Goal: Transaction & Acquisition: Book appointment/travel/reservation

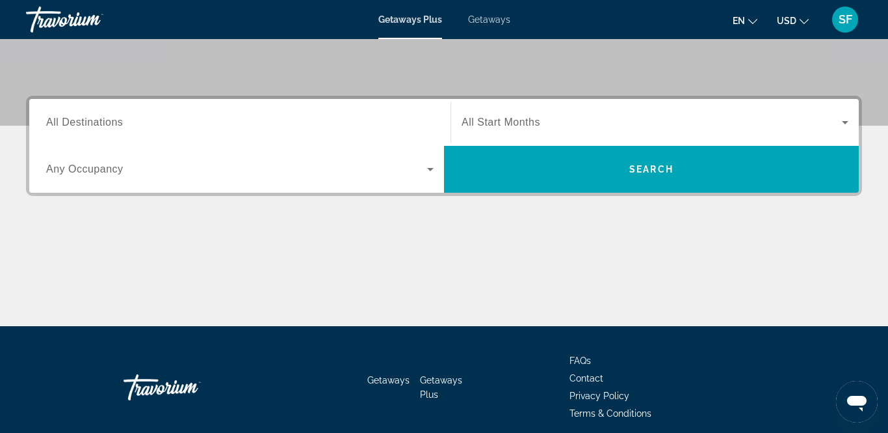
scroll to position [265, 0]
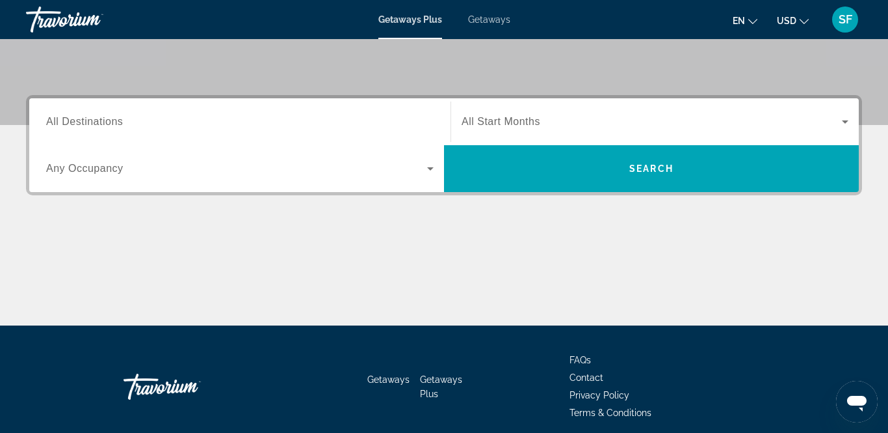
click at [429, 172] on icon "Search widget" at bounding box center [431, 169] width 16 height 16
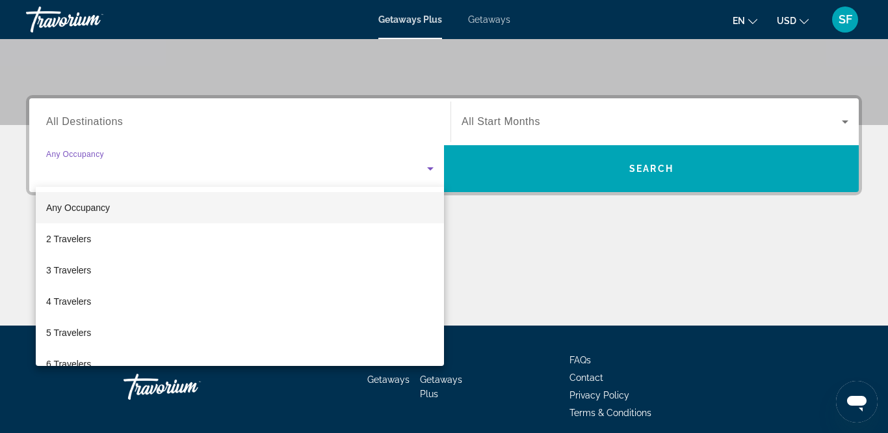
scroll to position [317, 0]
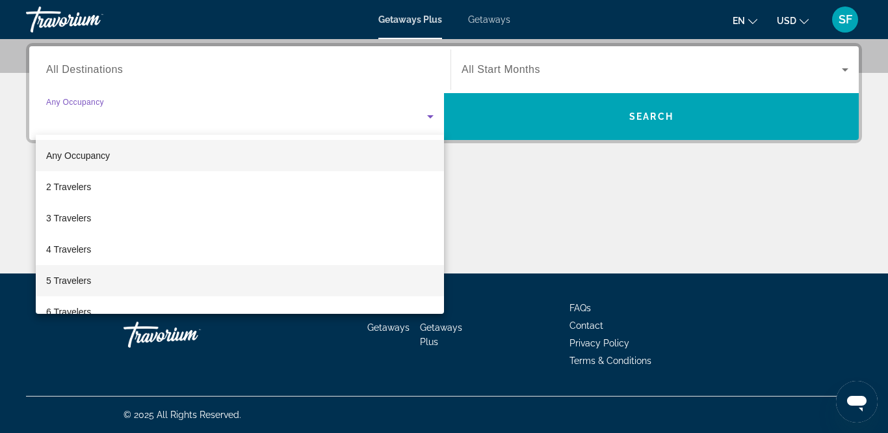
click at [68, 286] on span "5 Travelers" at bounding box center [68, 281] width 45 height 16
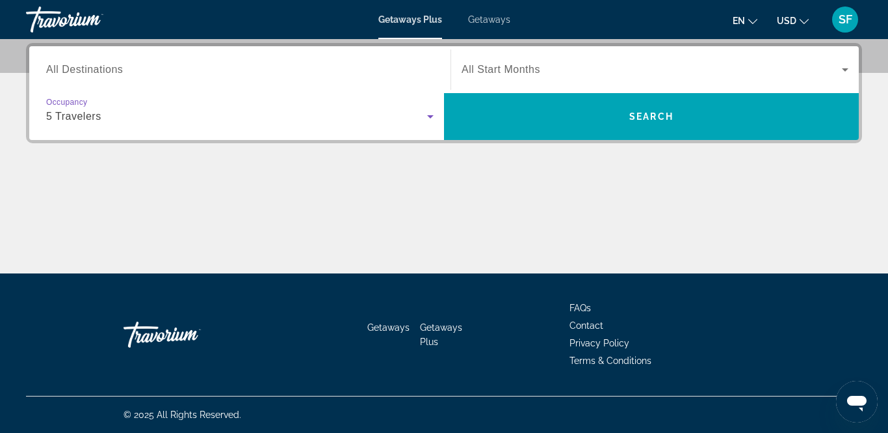
click at [848, 70] on icon "Search widget" at bounding box center [846, 70] width 16 height 16
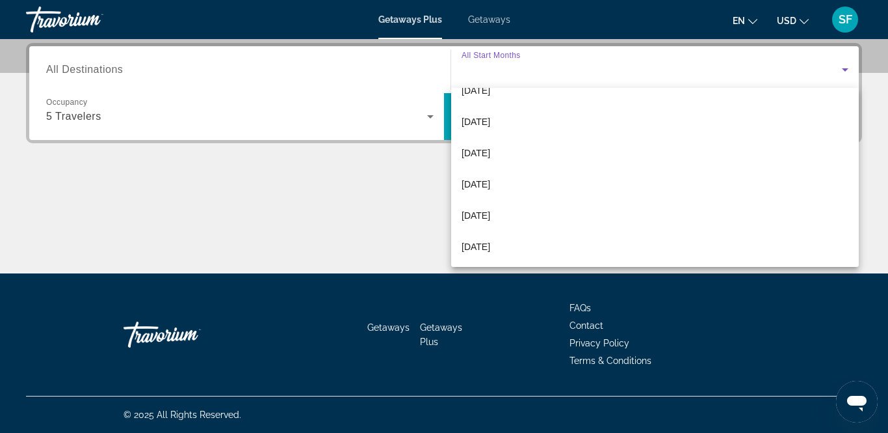
scroll to position [180, 0]
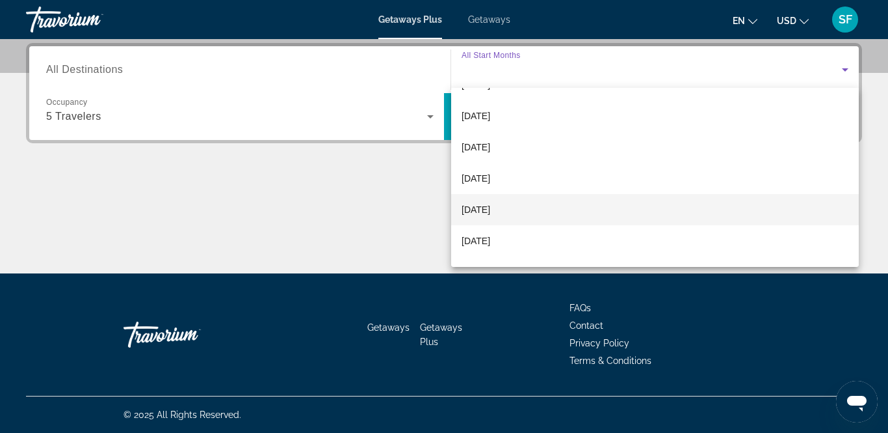
click at [490, 207] on span "[DATE]" at bounding box center [476, 210] width 29 height 16
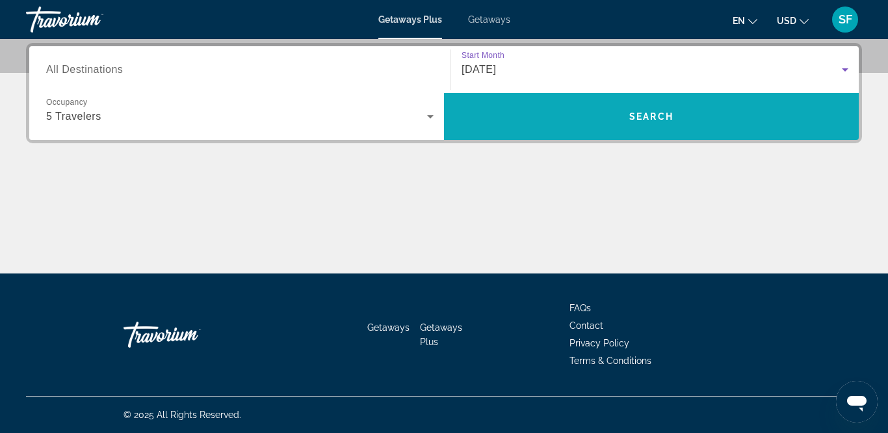
click at [628, 113] on span "Search" at bounding box center [651, 116] width 415 height 31
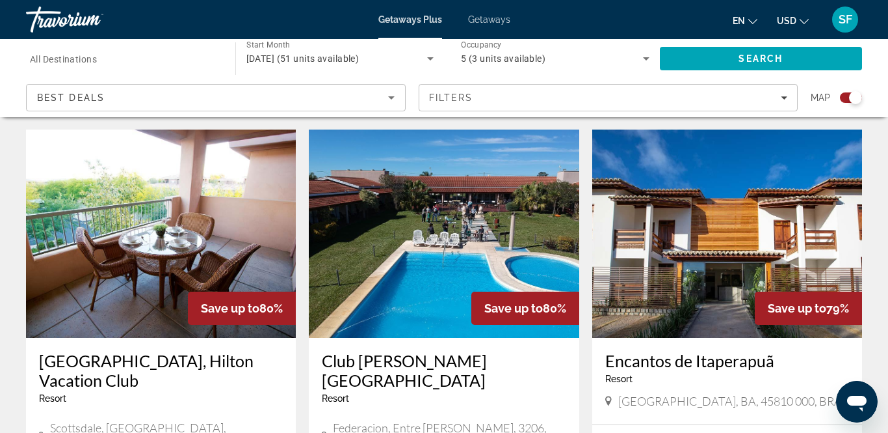
scroll to position [438, 0]
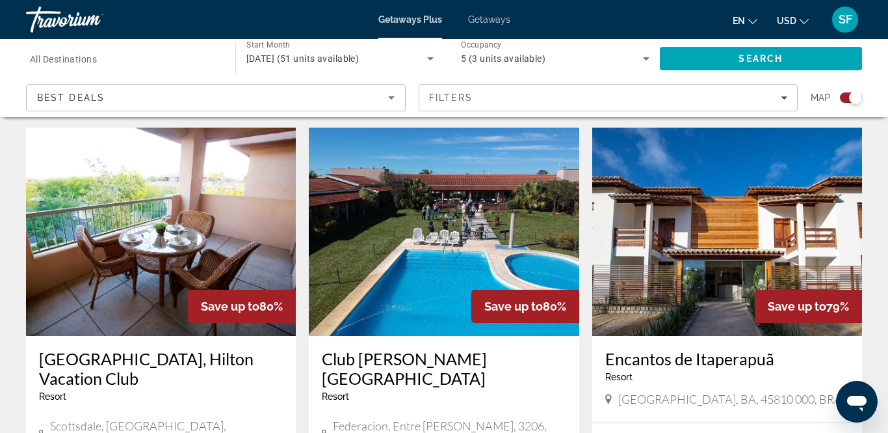
click at [88, 59] on span "All Destinations" at bounding box center [63, 59] width 67 height 10
click at [88, 59] on input "Destination All Destinations" at bounding box center [124, 59] width 189 height 16
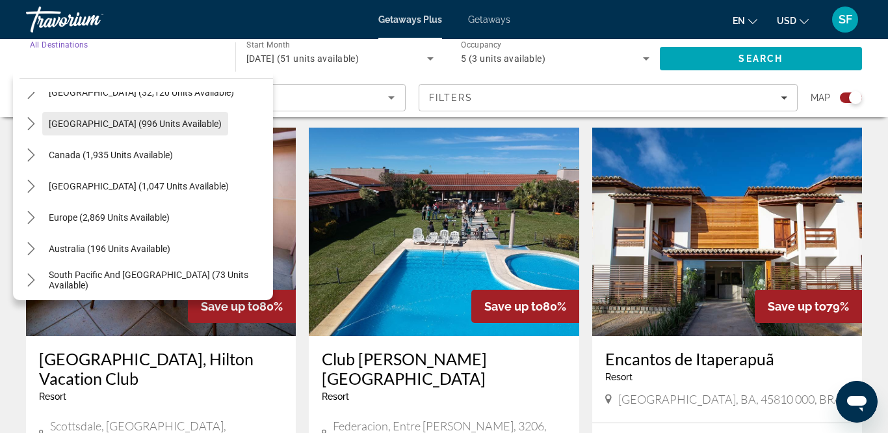
scroll to position [53, 0]
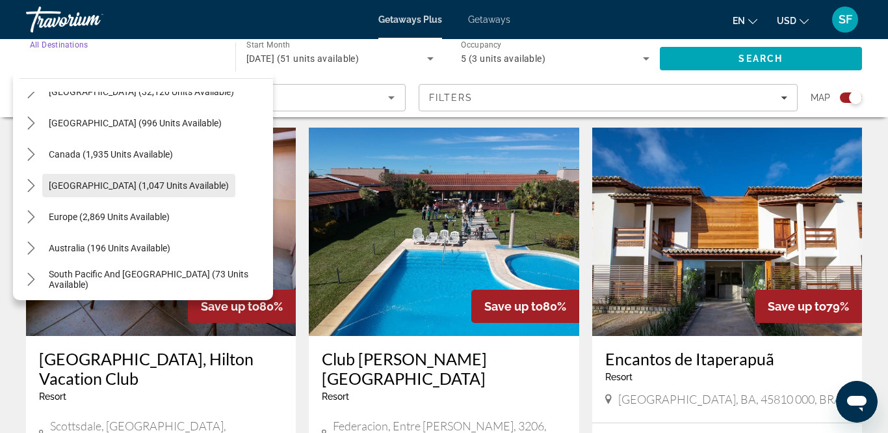
click at [101, 183] on span "[GEOGRAPHIC_DATA] (1,047 units available)" at bounding box center [139, 185] width 180 height 10
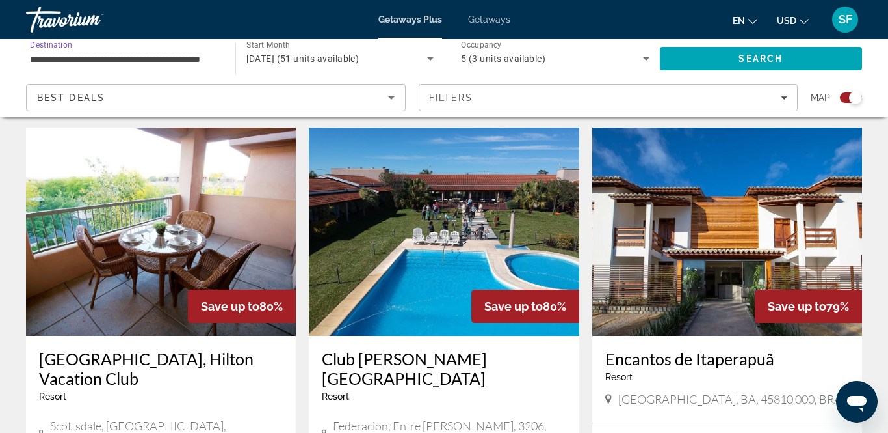
click at [584, 162] on app-exchanges-search-item "Save up to 80% Club [PERSON_NAME][GEOGRAPHIC_DATA] - This is an adults only res…" at bounding box center [443, 355] width 283 height 457
click at [764, 53] on span "Search" at bounding box center [761, 58] width 44 height 10
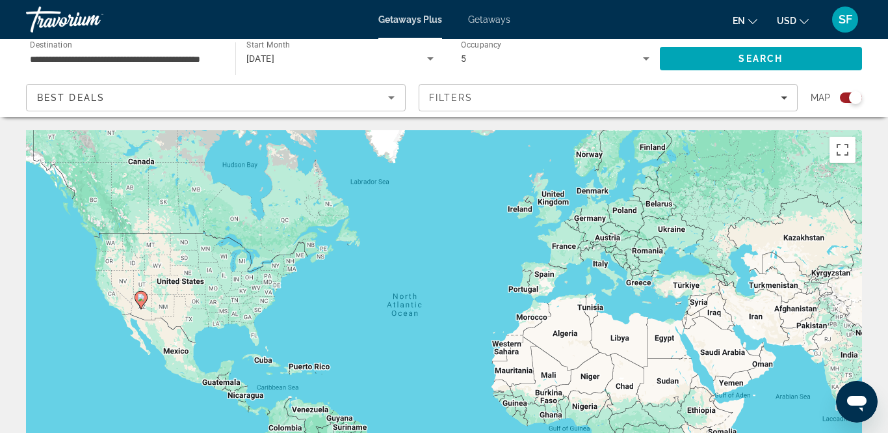
click at [180, 59] on input "**********" at bounding box center [124, 59] width 189 height 16
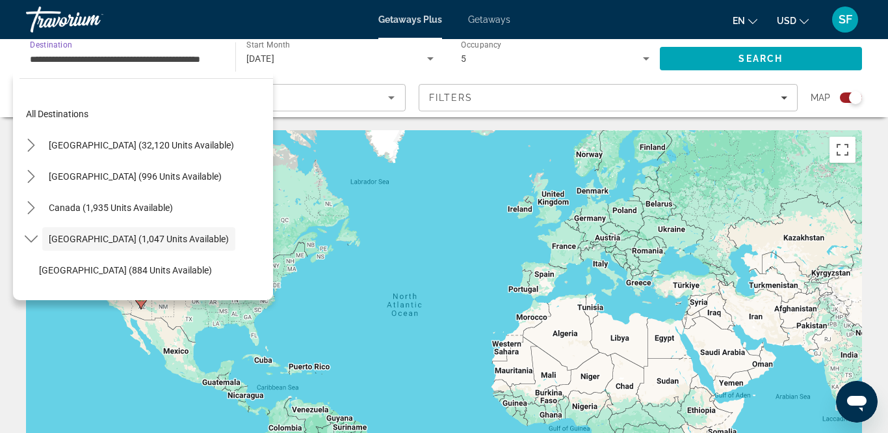
scroll to position [46, 0]
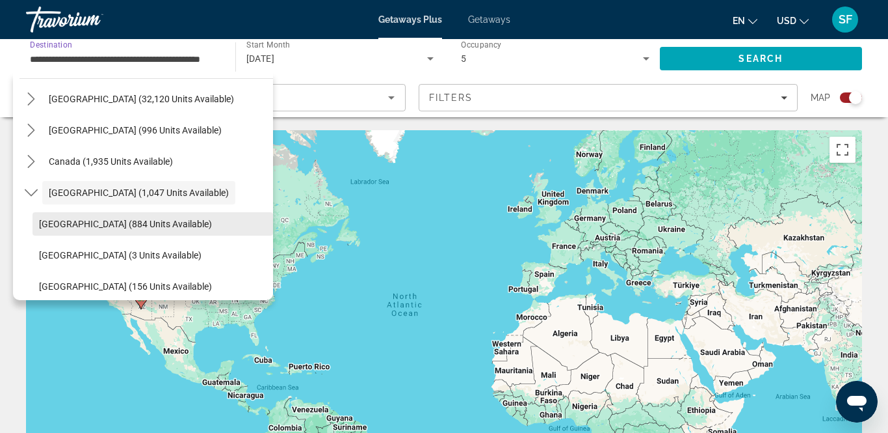
click at [122, 224] on span "[GEOGRAPHIC_DATA] (884 units available)" at bounding box center [125, 224] width 173 height 10
type input "**********"
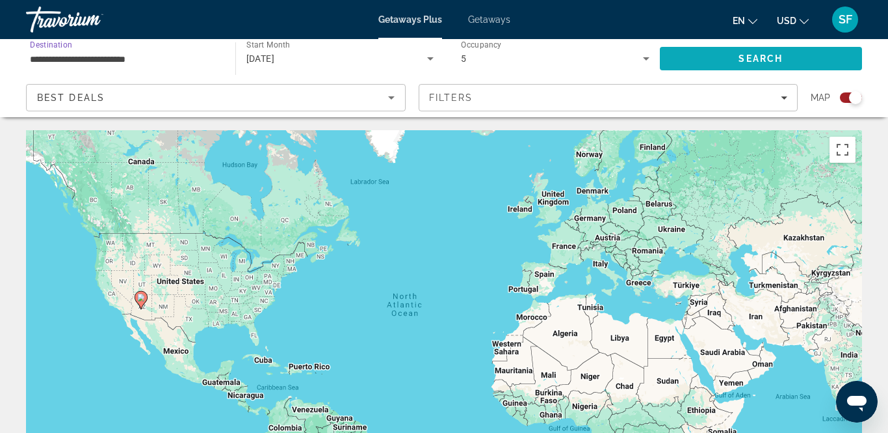
click at [745, 69] on span "Search" at bounding box center [761, 58] width 203 height 31
click at [745, 64] on span "Search" at bounding box center [761, 58] width 203 height 31
click at [648, 60] on icon "Search widget" at bounding box center [647, 59] width 16 height 16
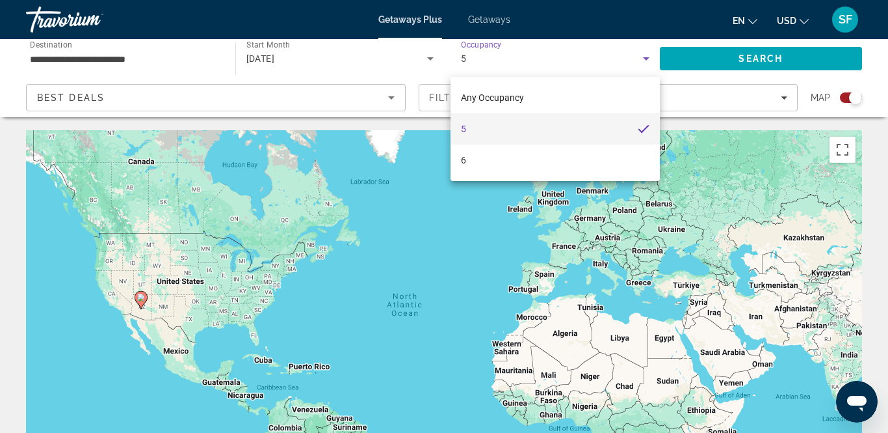
click at [643, 128] on mat-pseudo-checkbox at bounding box center [644, 129] width 12 height 12
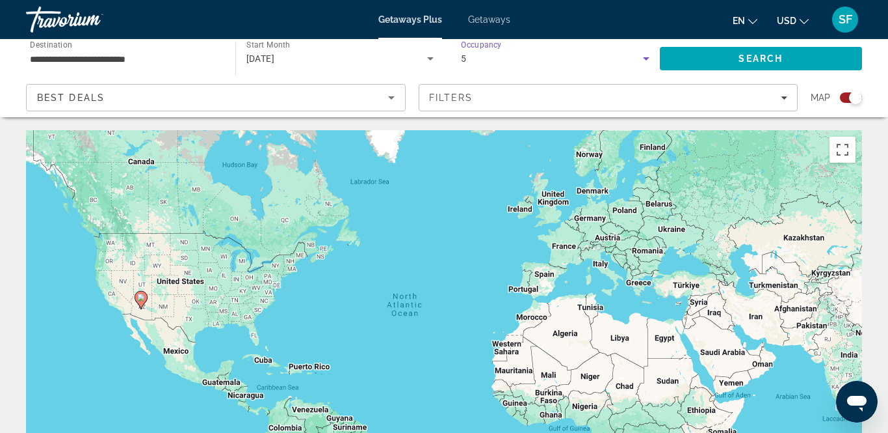
click at [487, 20] on span "Getaways" at bounding box center [489, 19] width 42 height 10
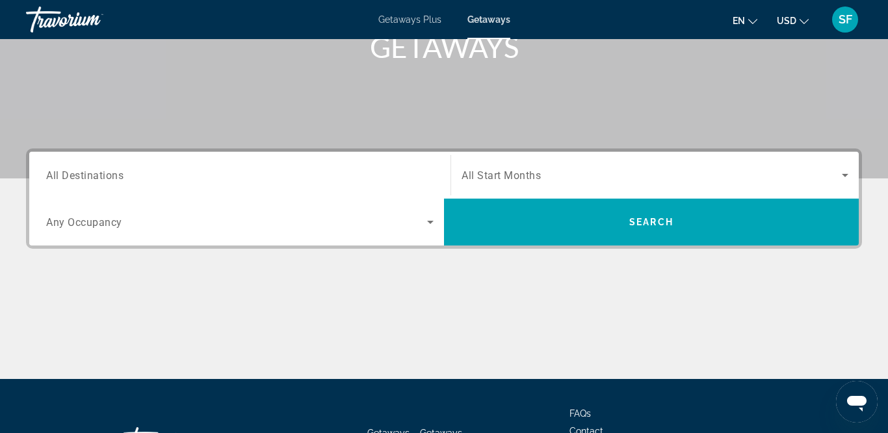
scroll to position [215, 0]
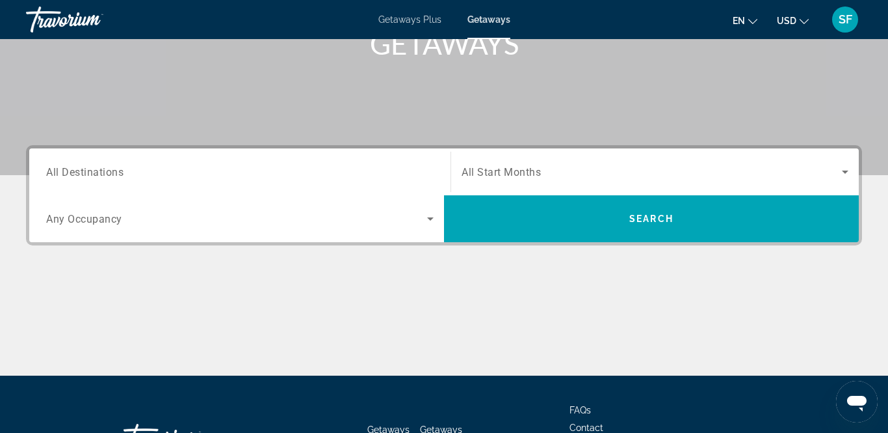
click at [125, 169] on input "Destination All Destinations" at bounding box center [240, 173] width 388 height 16
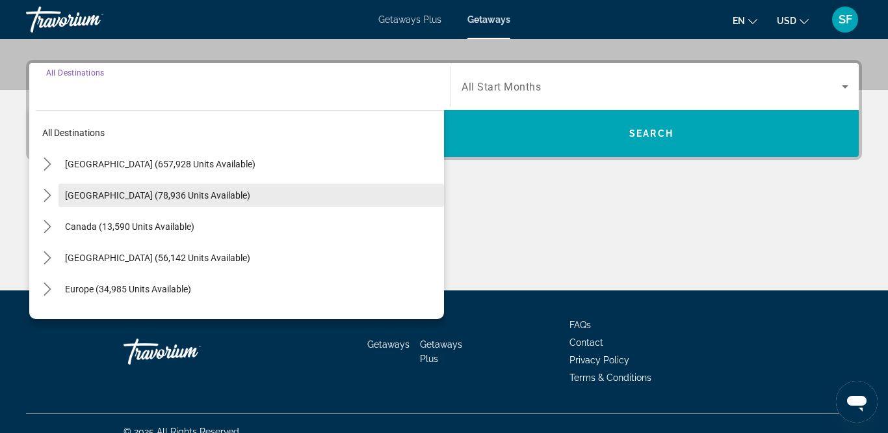
scroll to position [317, 0]
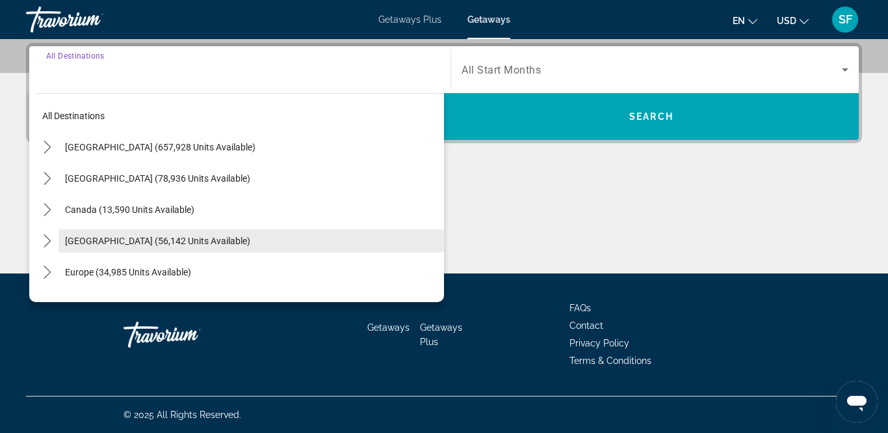
click at [119, 235] on span "[GEOGRAPHIC_DATA] (56,142 units available)" at bounding box center [157, 240] width 185 height 10
type input "**********"
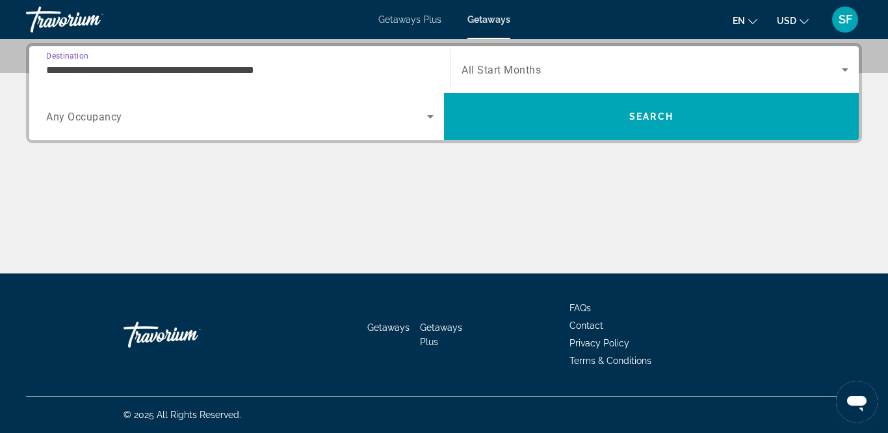
click at [848, 72] on icon "Search widget" at bounding box center [846, 70] width 16 height 16
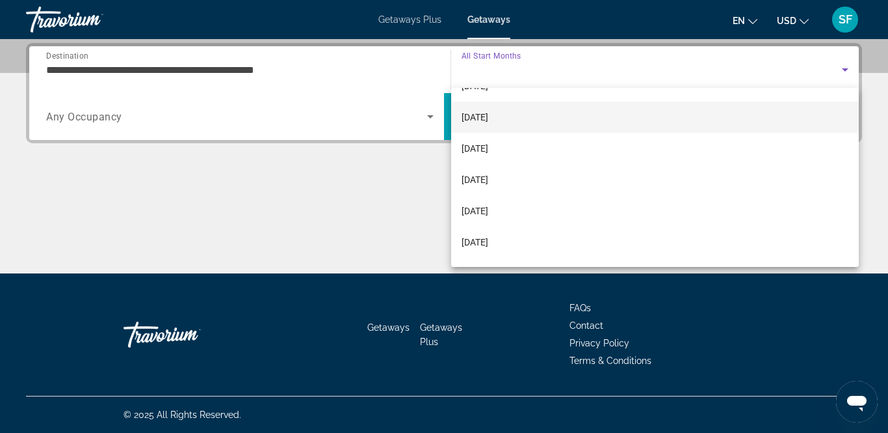
scroll to position [183, 0]
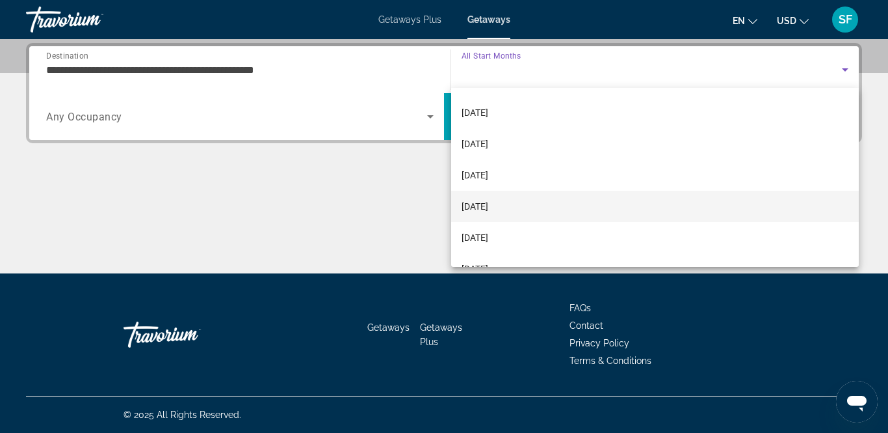
click at [510, 198] on mat-option "[DATE]" at bounding box center [655, 206] width 408 height 31
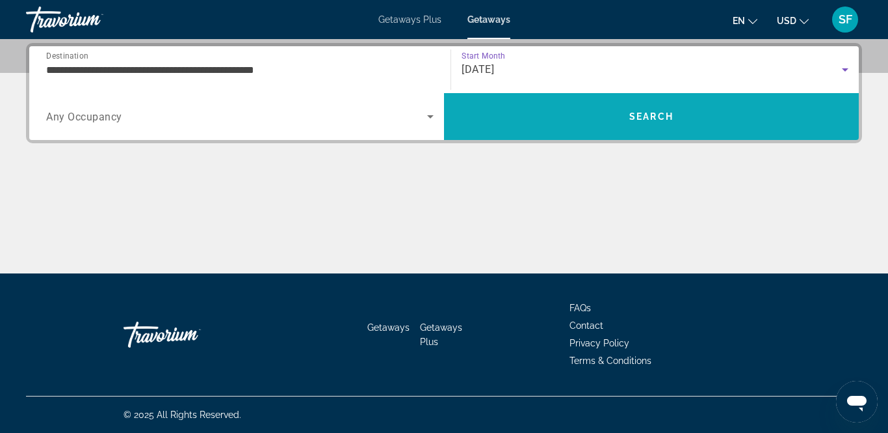
click at [590, 116] on span "Search" at bounding box center [651, 116] width 415 height 31
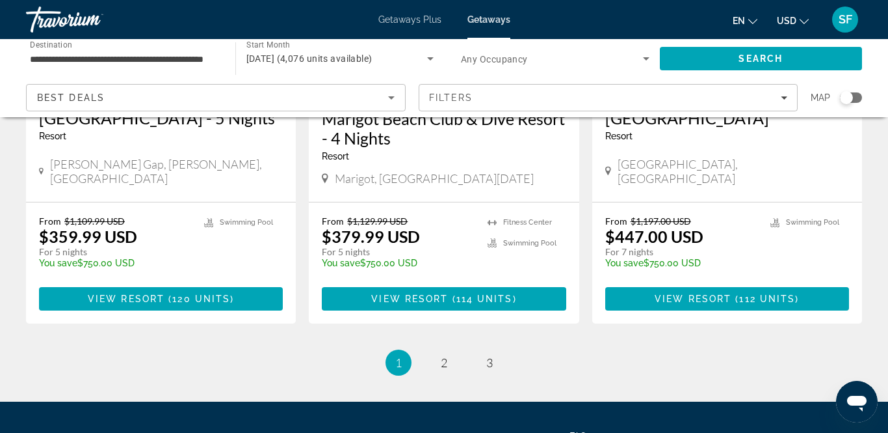
scroll to position [1687, 0]
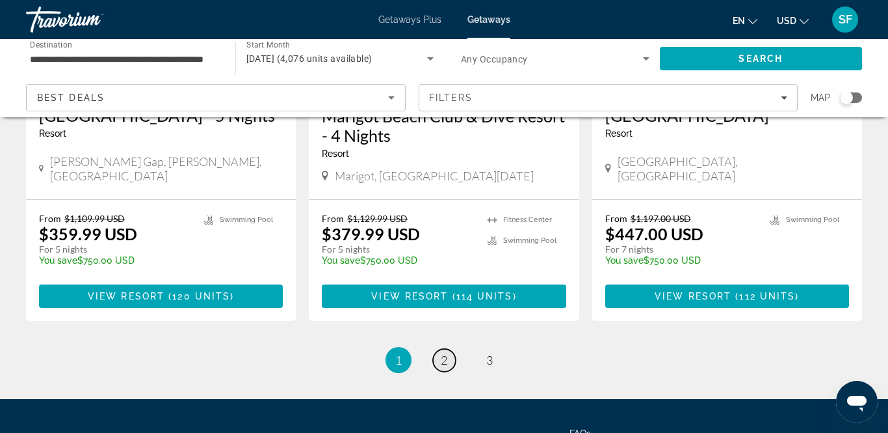
click at [443, 353] on span "2" at bounding box center [444, 360] width 7 height 14
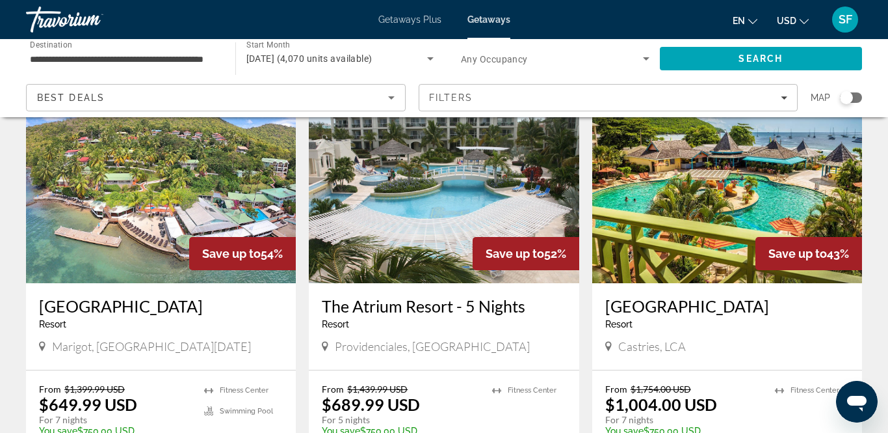
scroll to position [487, 0]
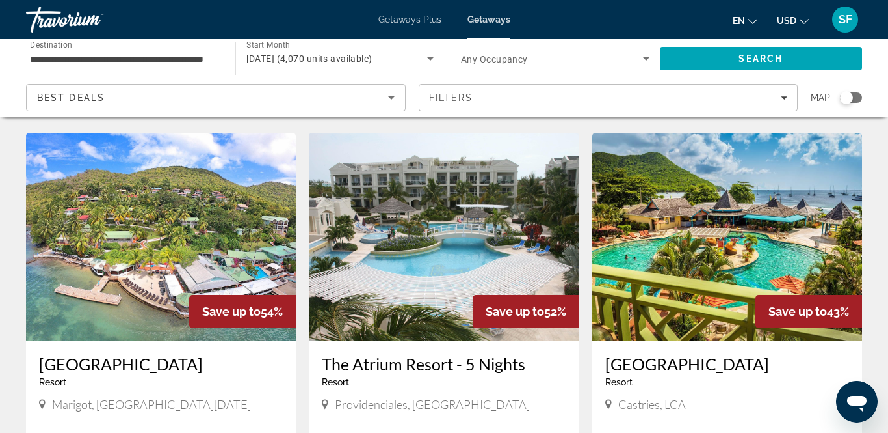
click at [443, 293] on img "Main content" at bounding box center [444, 237] width 270 height 208
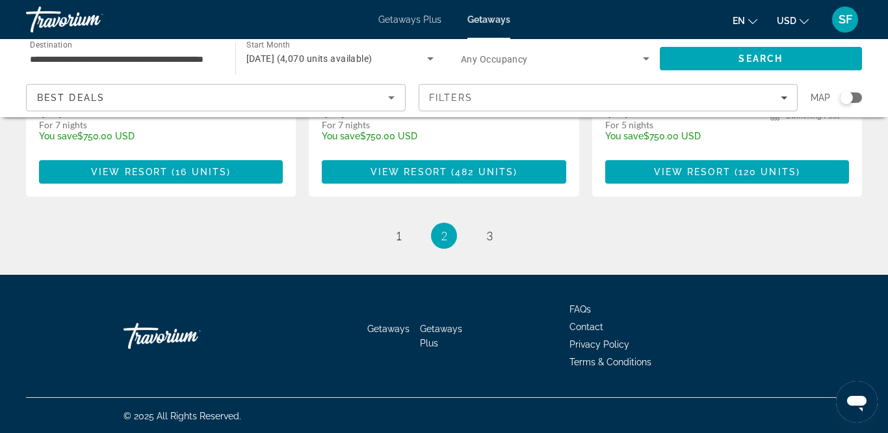
scroll to position [1750, 0]
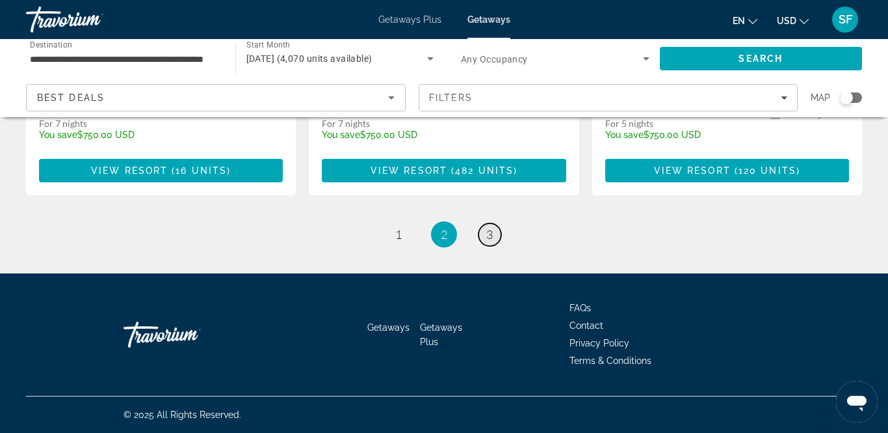
click at [490, 232] on span "3" at bounding box center [490, 234] width 7 height 14
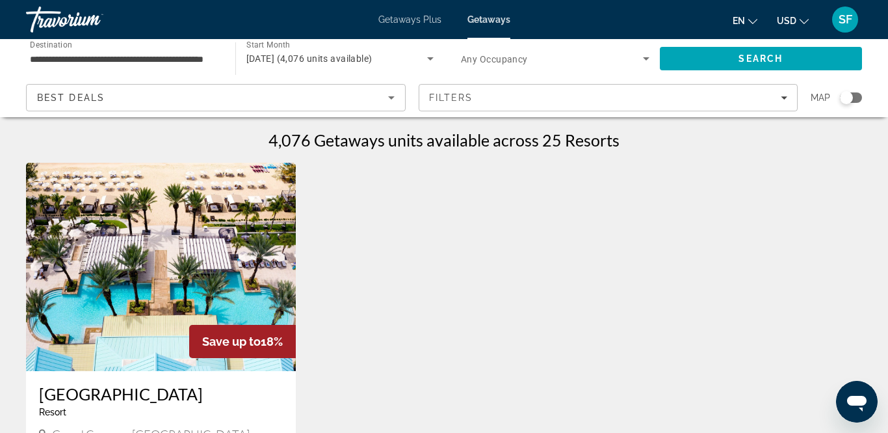
click at [151, 53] on input "**********" at bounding box center [124, 59] width 189 height 16
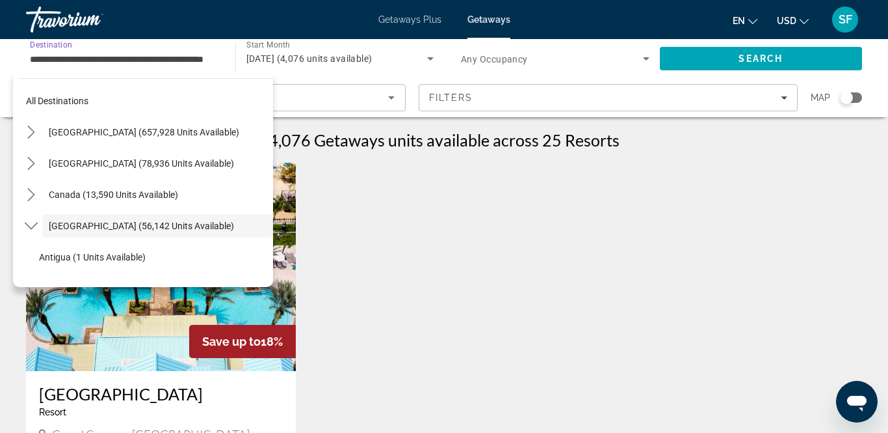
scroll to position [46, 0]
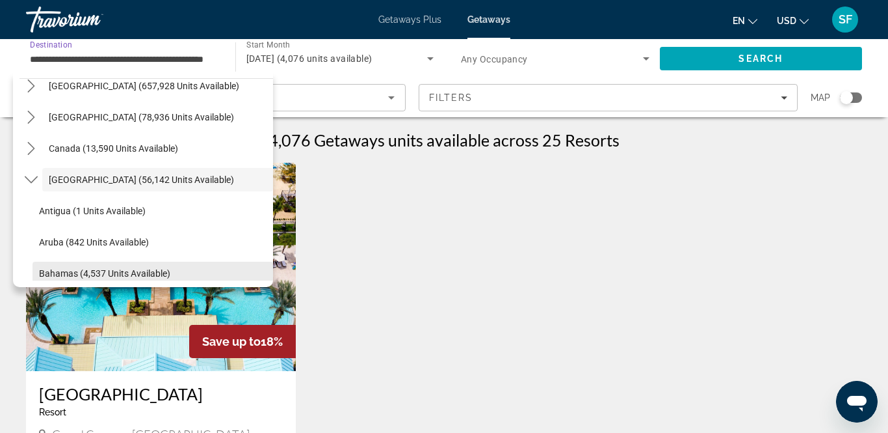
click at [105, 265] on span "Select destination: Bahamas (4,537 units available)" at bounding box center [153, 273] width 241 height 31
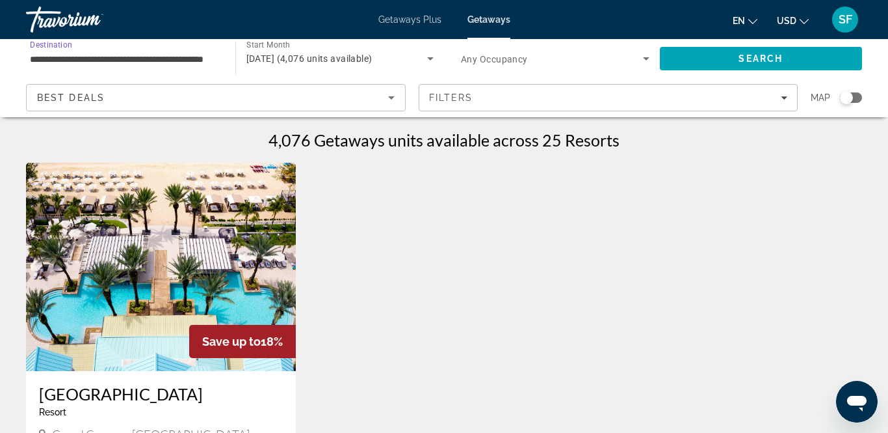
type input "**********"
click at [749, 62] on span "Search" at bounding box center [761, 58] width 44 height 10
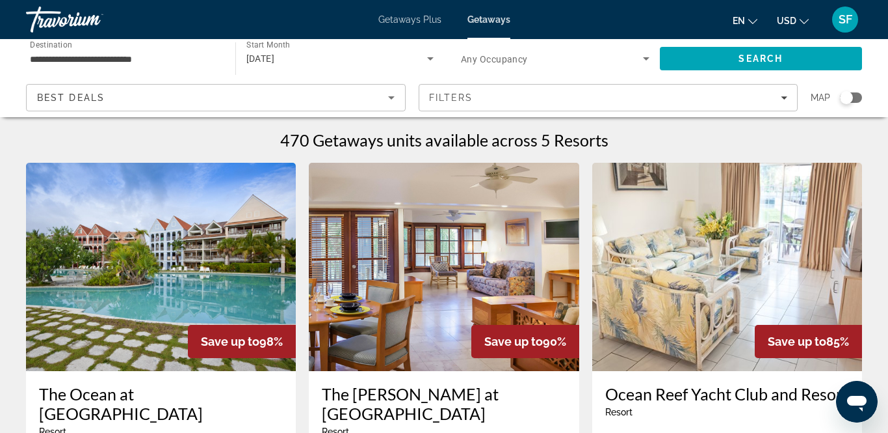
click at [420, 17] on span "Getaways Plus" at bounding box center [410, 19] width 63 height 10
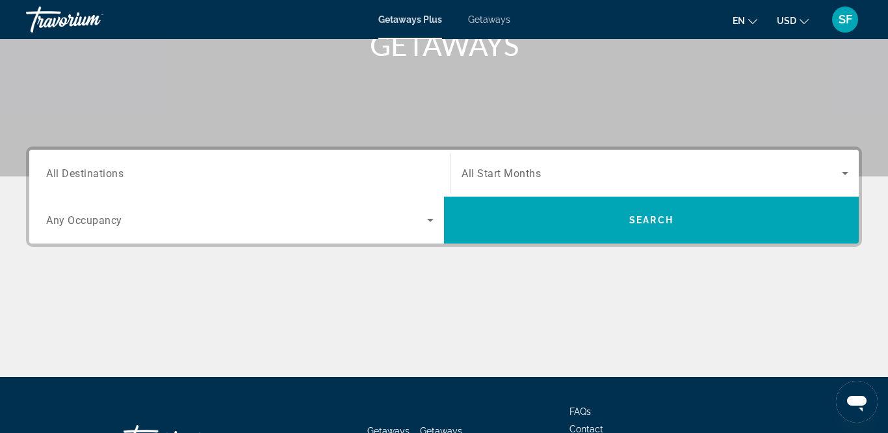
scroll to position [217, 0]
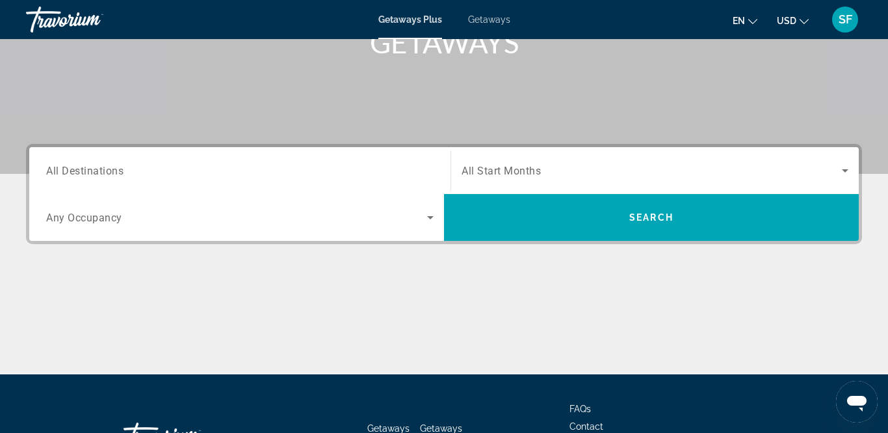
click at [107, 167] on span "All Destinations" at bounding box center [84, 170] width 77 height 12
click at [107, 167] on input "Destination All Destinations" at bounding box center [240, 171] width 388 height 16
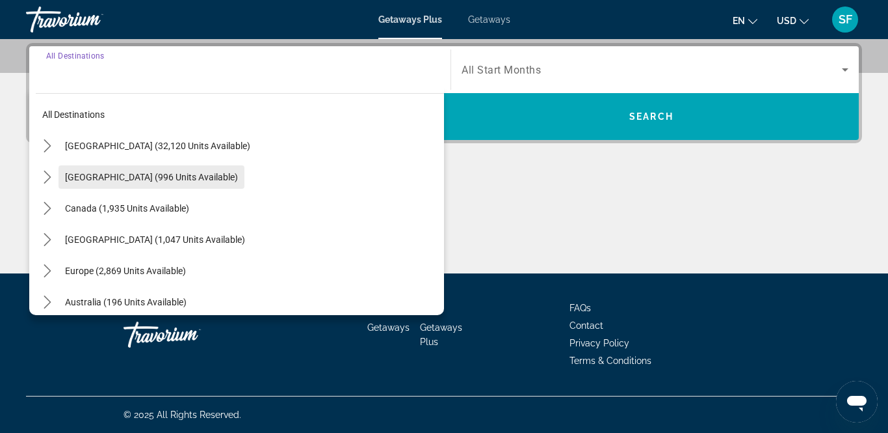
scroll to position [14, 0]
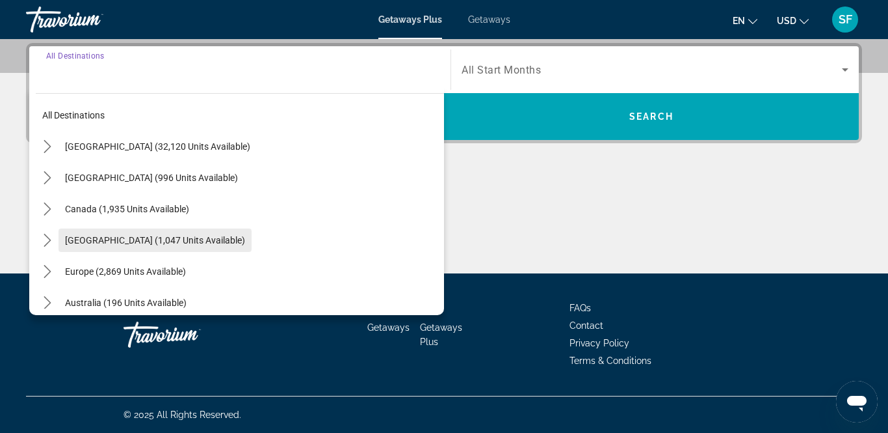
click at [95, 238] on span "[GEOGRAPHIC_DATA] (1,047 units available)" at bounding box center [155, 240] width 180 height 10
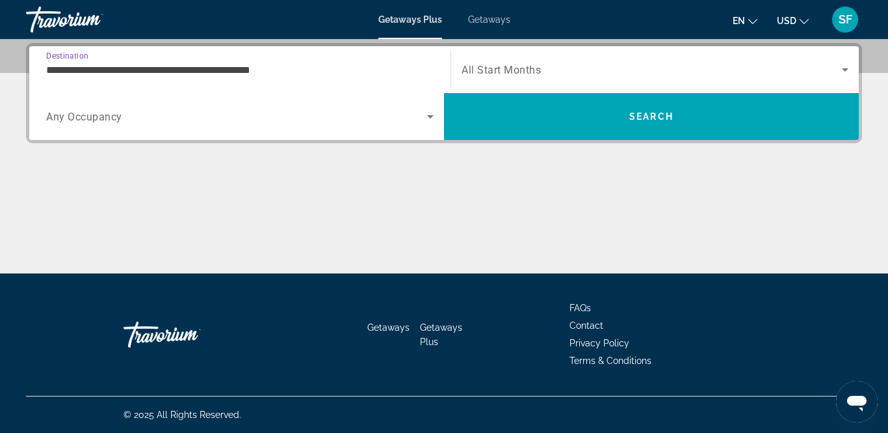
click at [265, 64] on input "**********" at bounding box center [240, 70] width 388 height 16
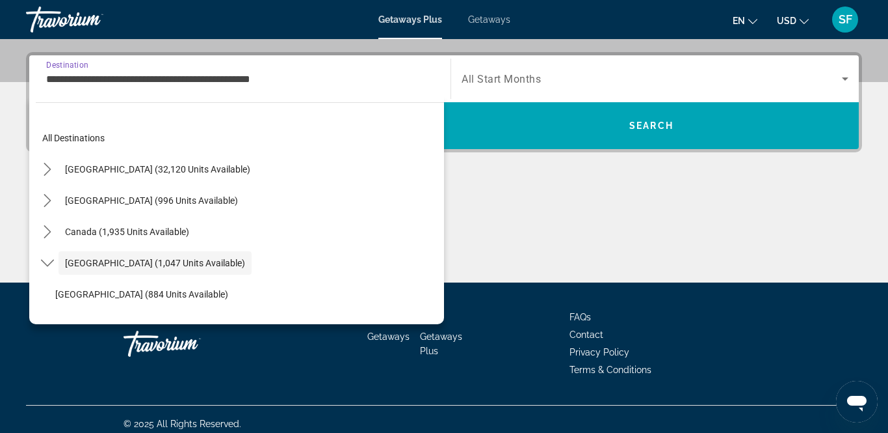
scroll to position [46, 0]
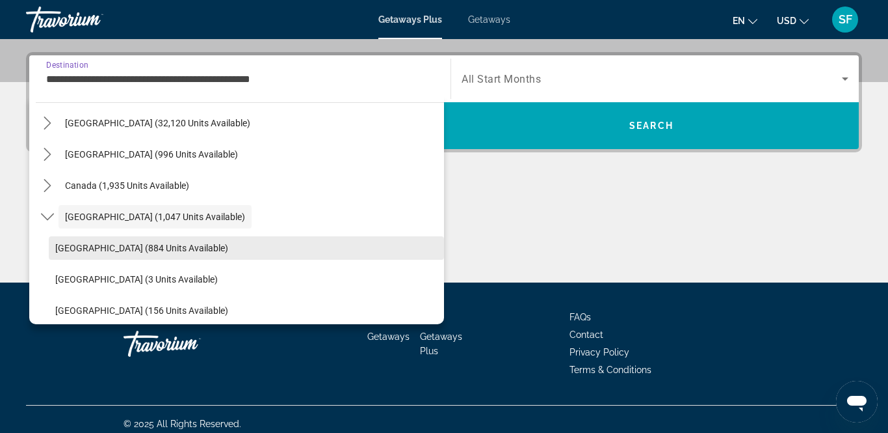
click at [164, 240] on span "Select destination: Bahamas (884 units available)" at bounding box center [246, 247] width 395 height 31
type input "**********"
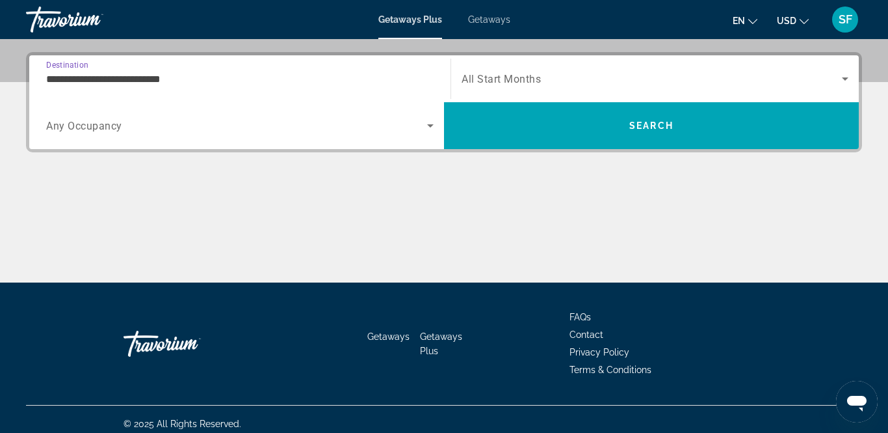
scroll to position [317, 0]
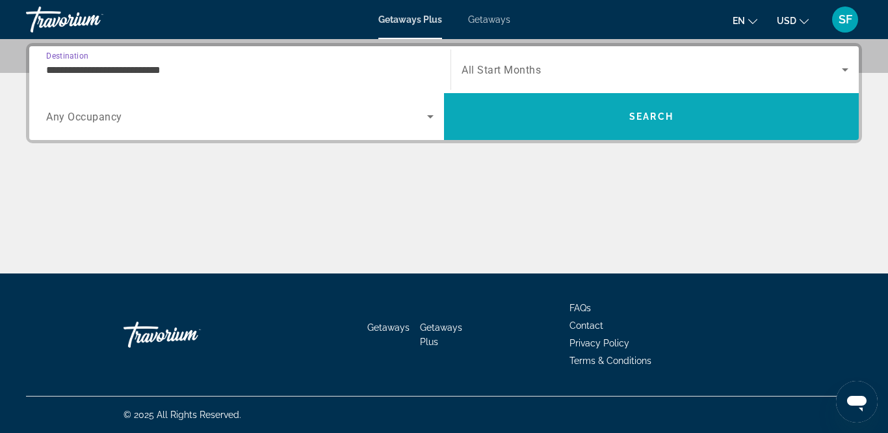
click at [656, 129] on span "Search" at bounding box center [651, 116] width 415 height 31
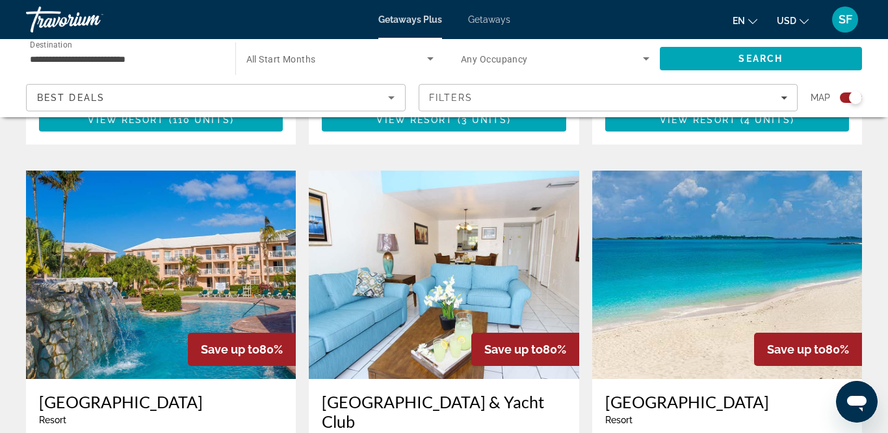
scroll to position [1344, 0]
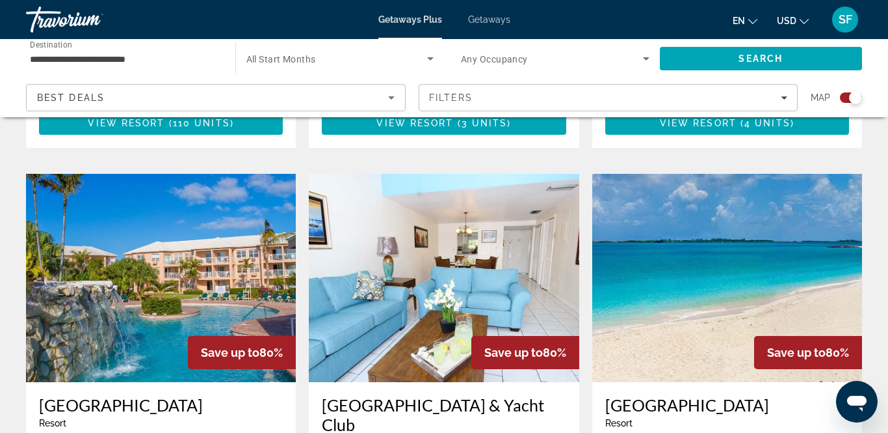
click at [710, 278] on img "Main content" at bounding box center [728, 278] width 270 height 208
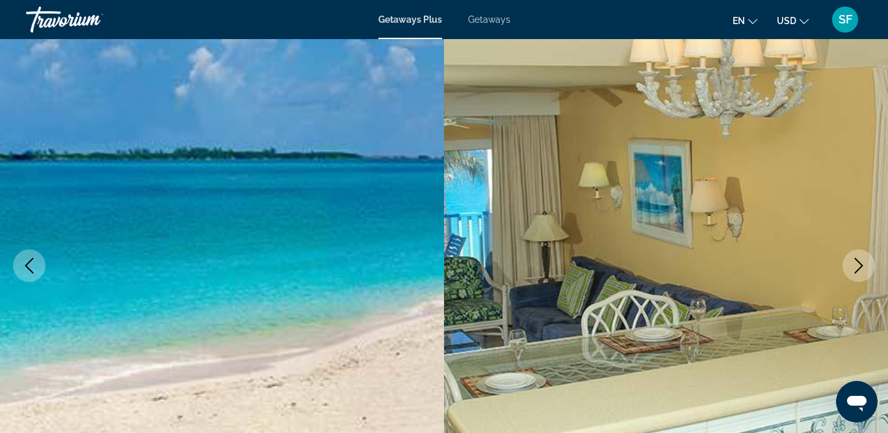
scroll to position [84, 0]
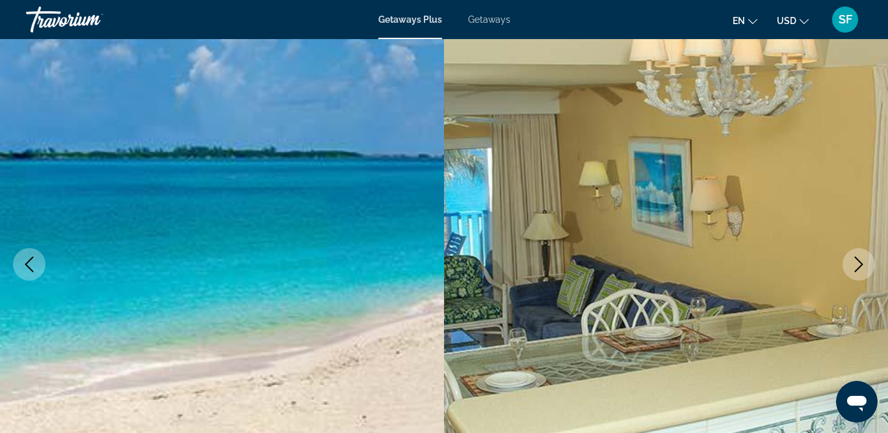
click at [863, 258] on icon "Next image" at bounding box center [859, 264] width 16 height 16
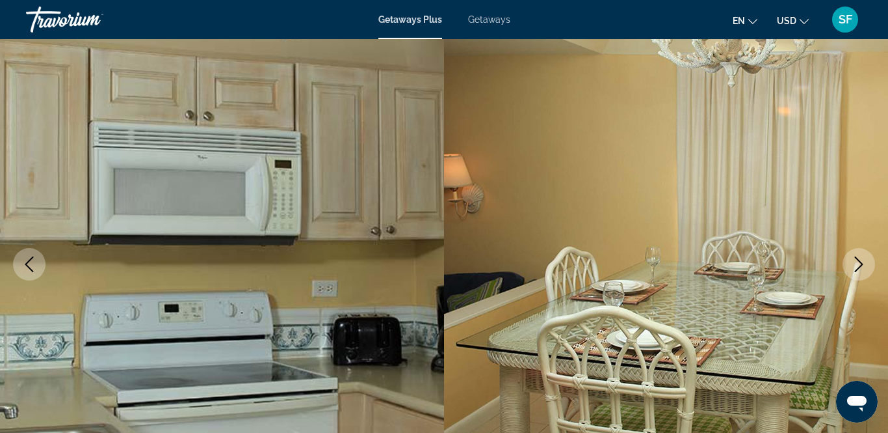
click at [863, 258] on icon "Next image" at bounding box center [859, 264] width 16 height 16
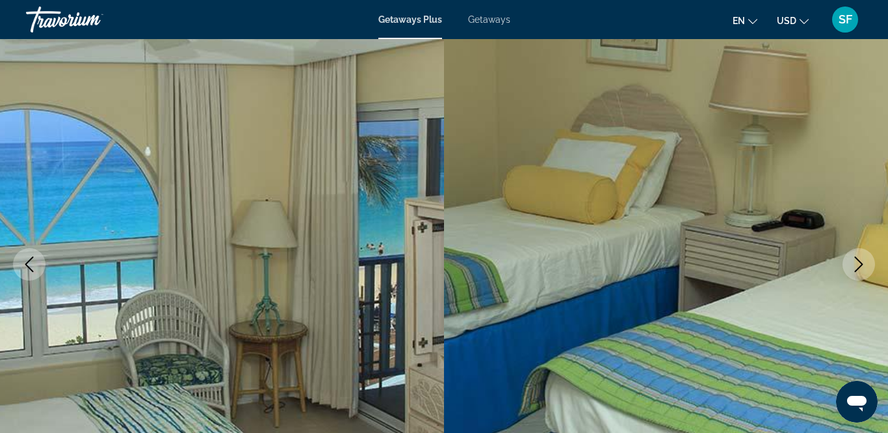
click at [863, 258] on icon "Next image" at bounding box center [859, 264] width 16 height 16
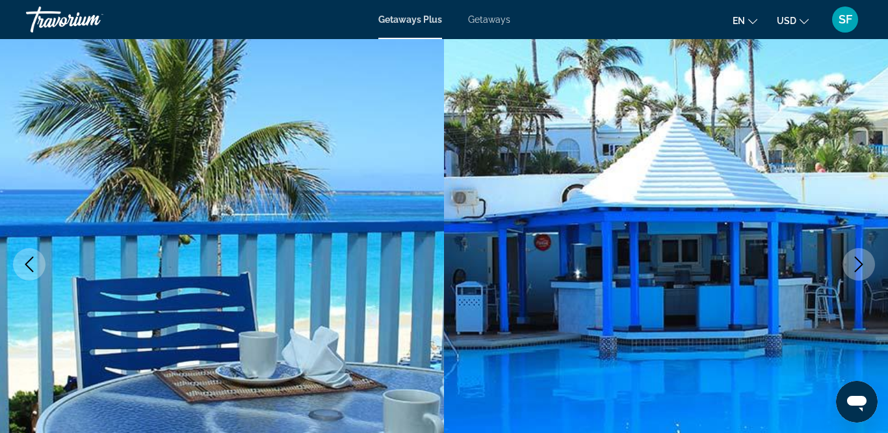
click at [863, 258] on icon "Next image" at bounding box center [859, 264] width 16 height 16
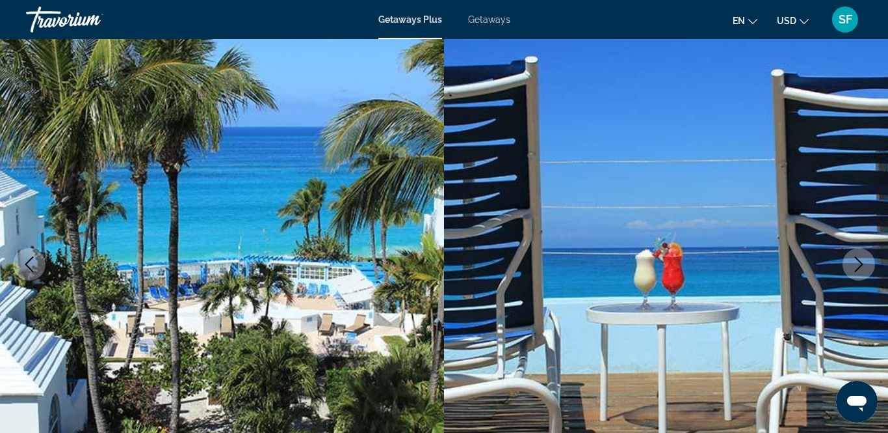
click at [31, 269] on icon "Previous image" at bounding box center [29, 264] width 8 height 16
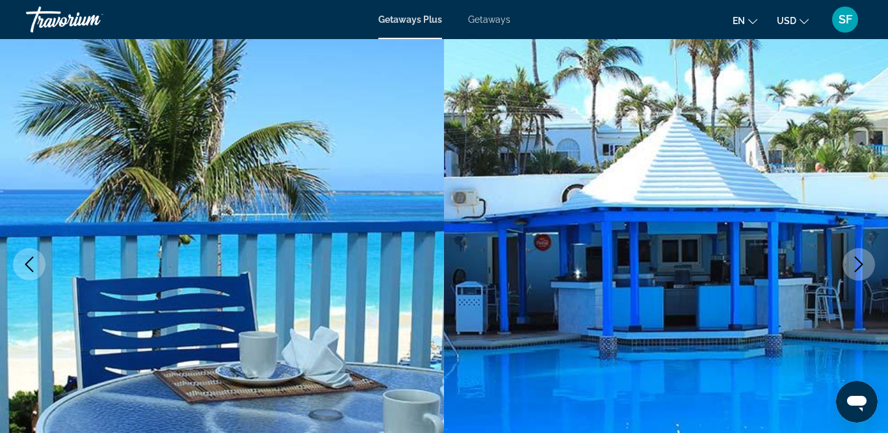
click at [864, 269] on icon "Next image" at bounding box center [859, 264] width 16 height 16
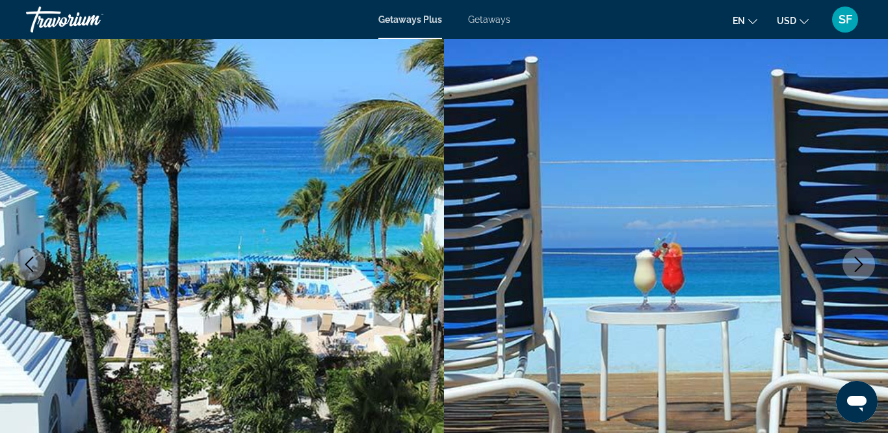
click at [864, 269] on icon "Next image" at bounding box center [859, 264] width 16 height 16
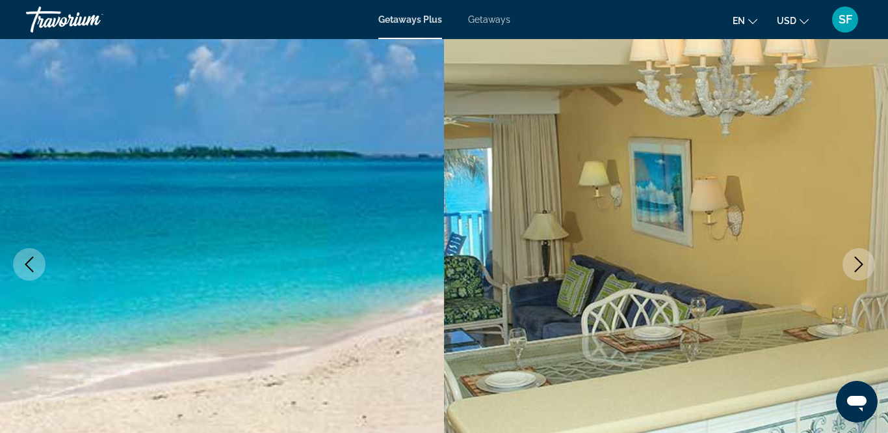
click at [864, 269] on icon "Next image" at bounding box center [859, 264] width 16 height 16
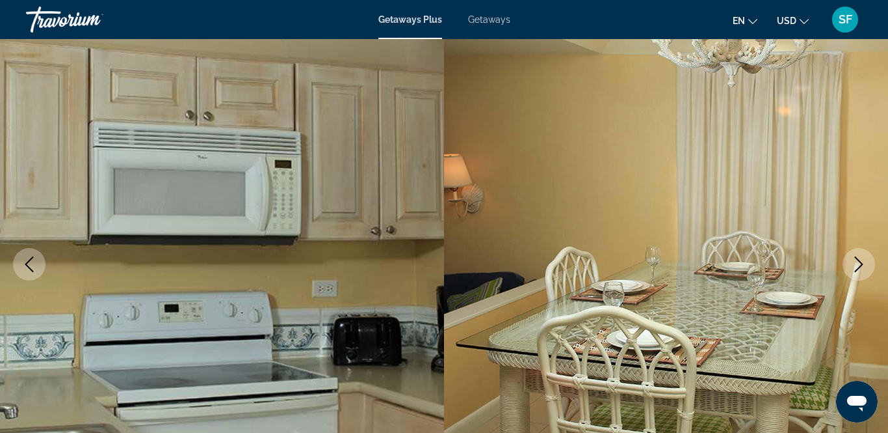
click at [864, 269] on icon "Next image" at bounding box center [859, 264] width 16 height 16
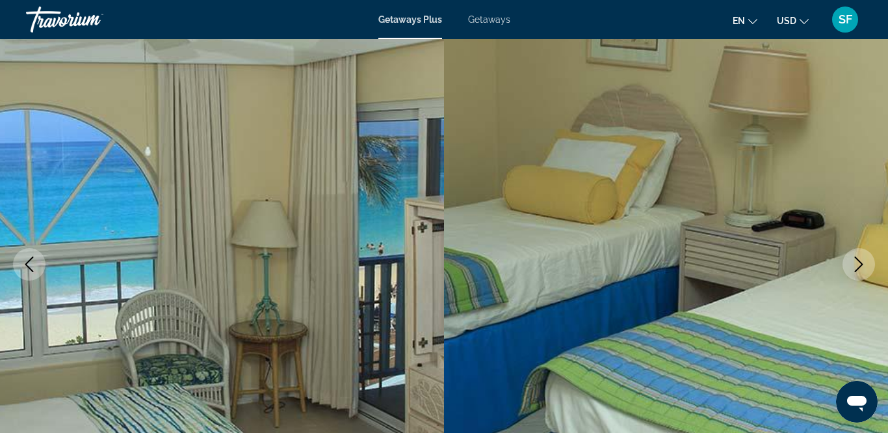
click at [864, 269] on icon "Next image" at bounding box center [859, 264] width 16 height 16
